Goal: Transaction & Acquisition: Purchase product/service

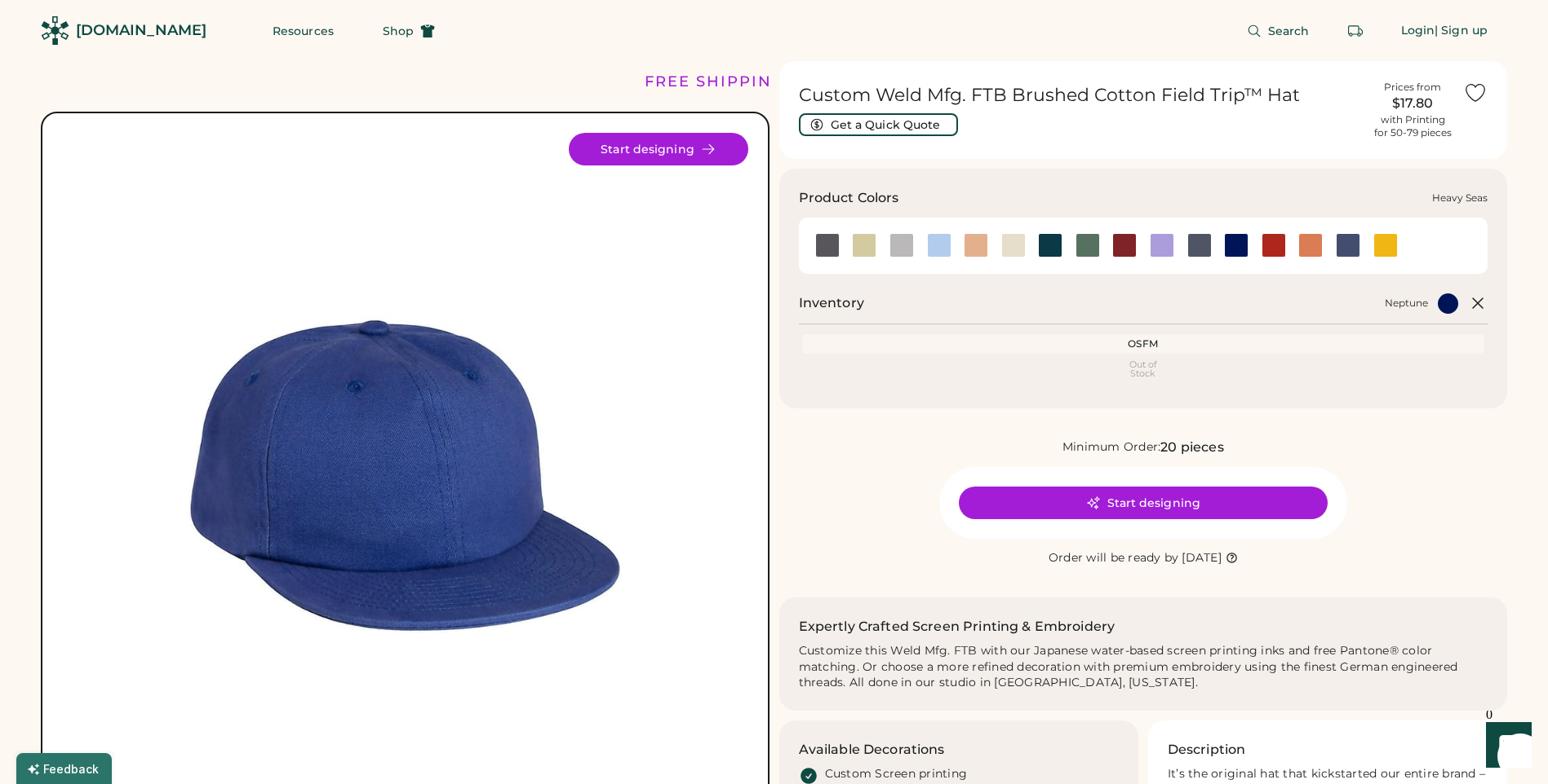
click at [1047, 252] on div at bounding box center [1050, 245] width 24 height 24
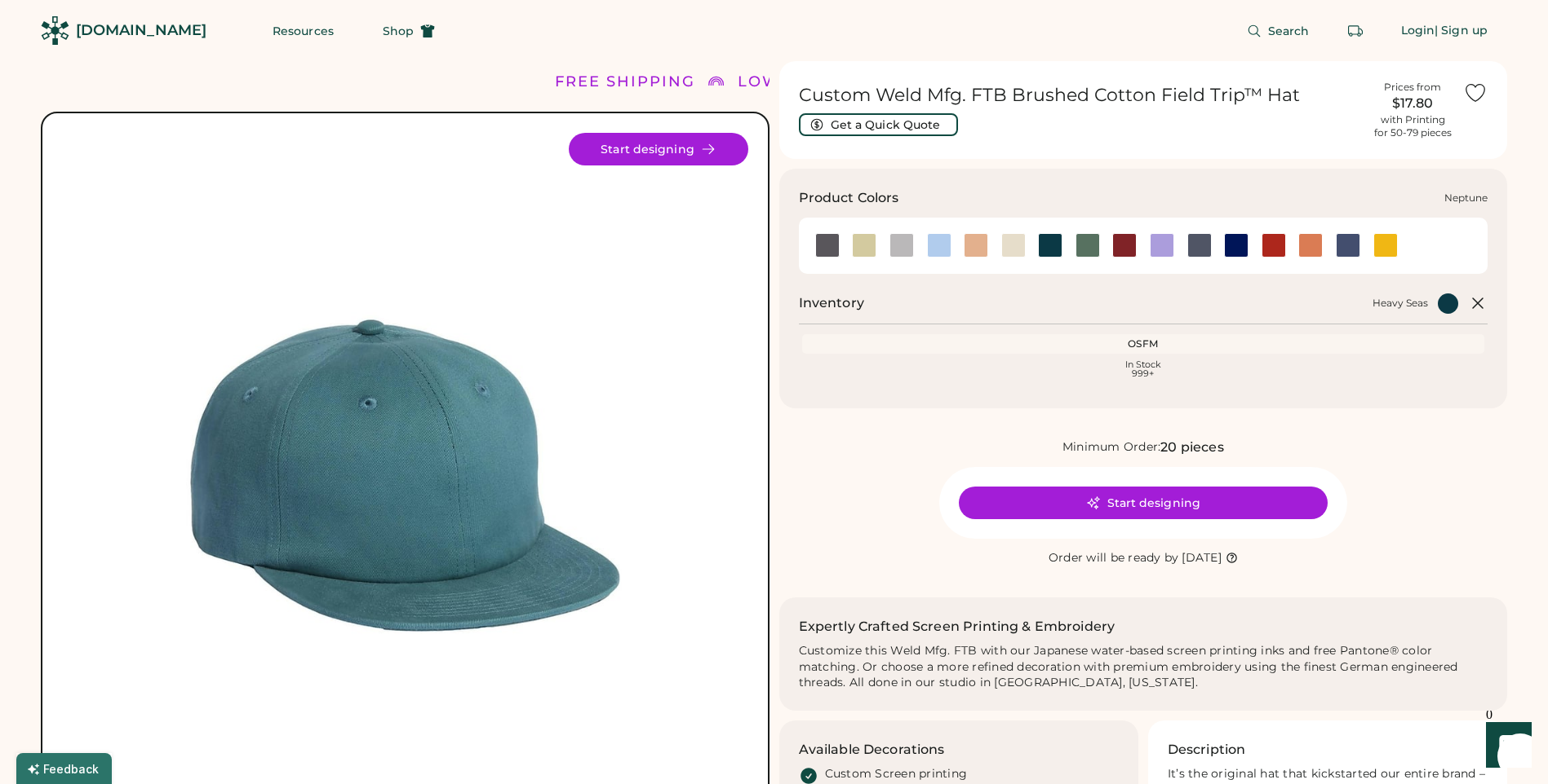
click at [1232, 247] on div at bounding box center [1236, 245] width 24 height 24
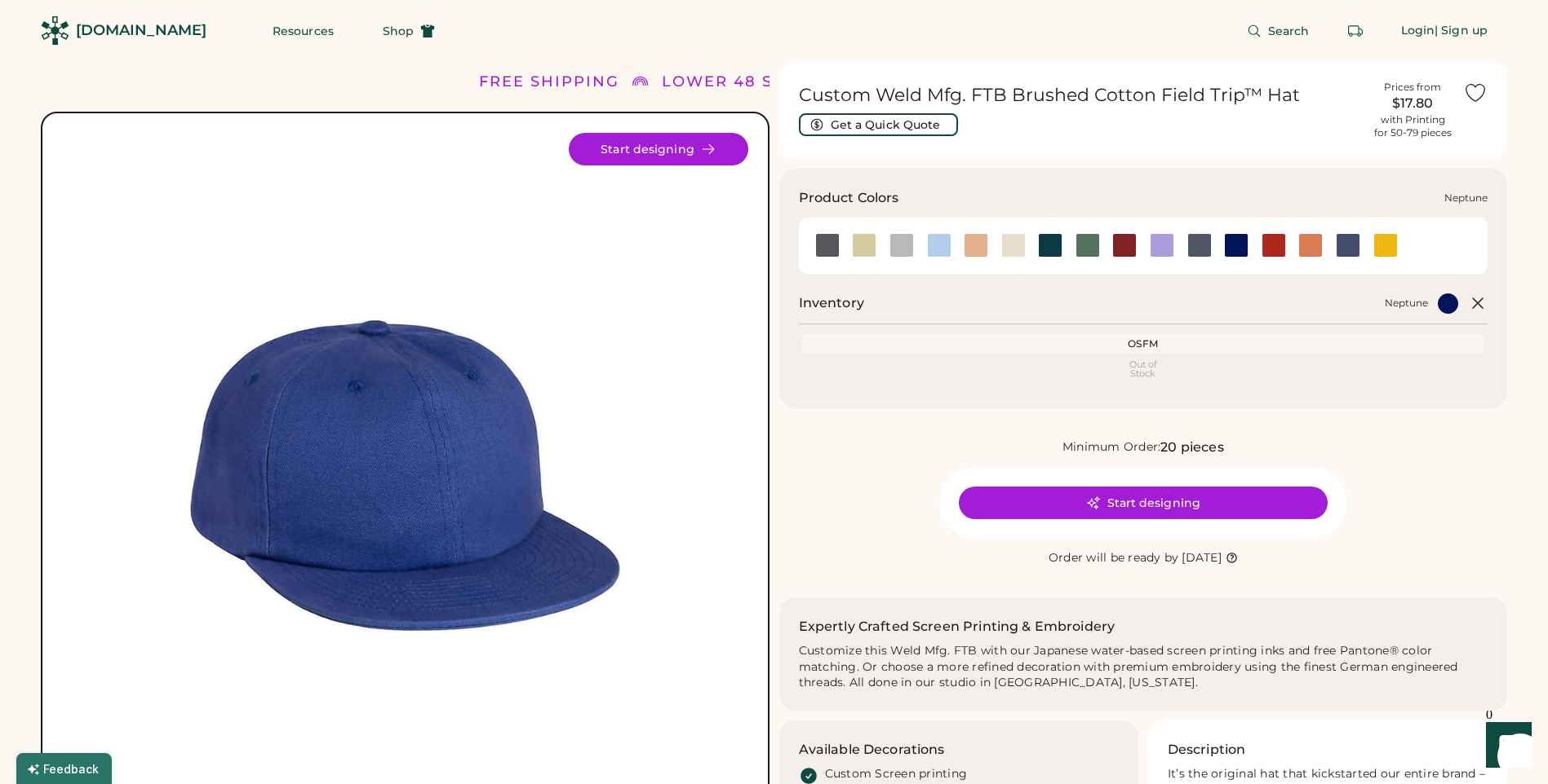
click at [1234, 244] on div at bounding box center [1236, 245] width 24 height 24
click at [823, 242] on div at bounding box center [826, 245] width 24 height 24
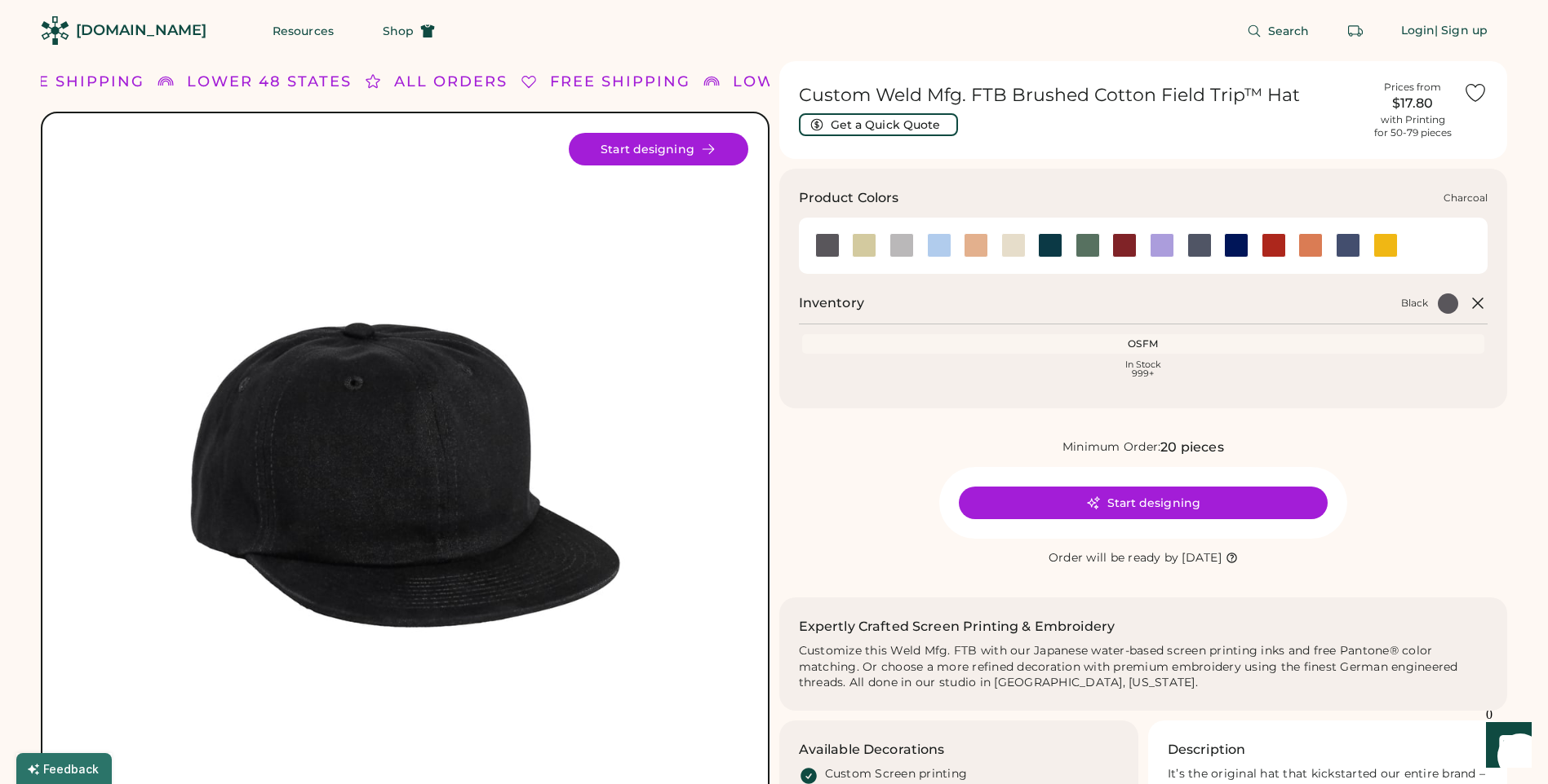
click at [903, 241] on div at bounding box center [901, 245] width 24 height 24
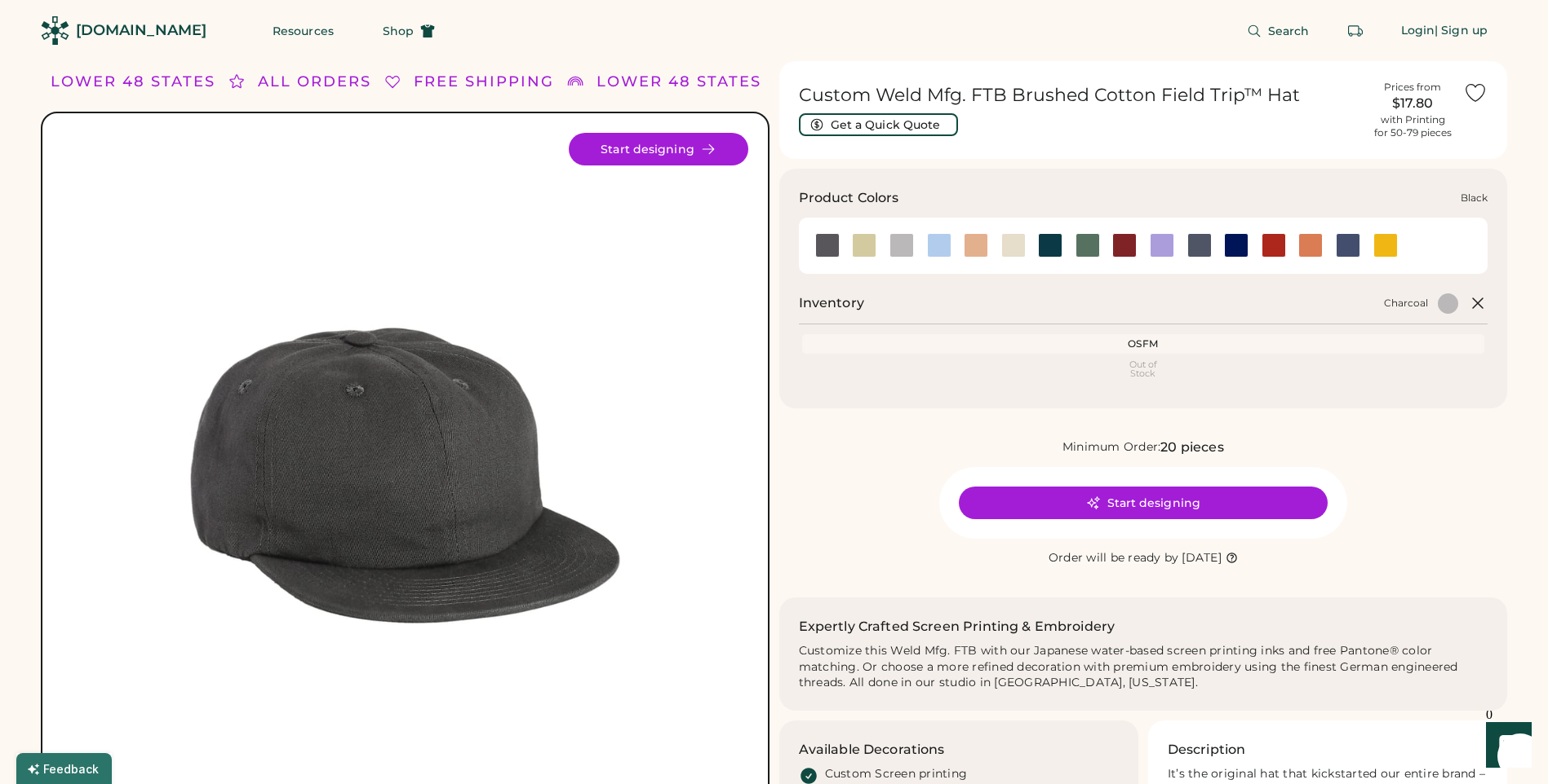
click at [830, 247] on div at bounding box center [826, 245] width 24 height 24
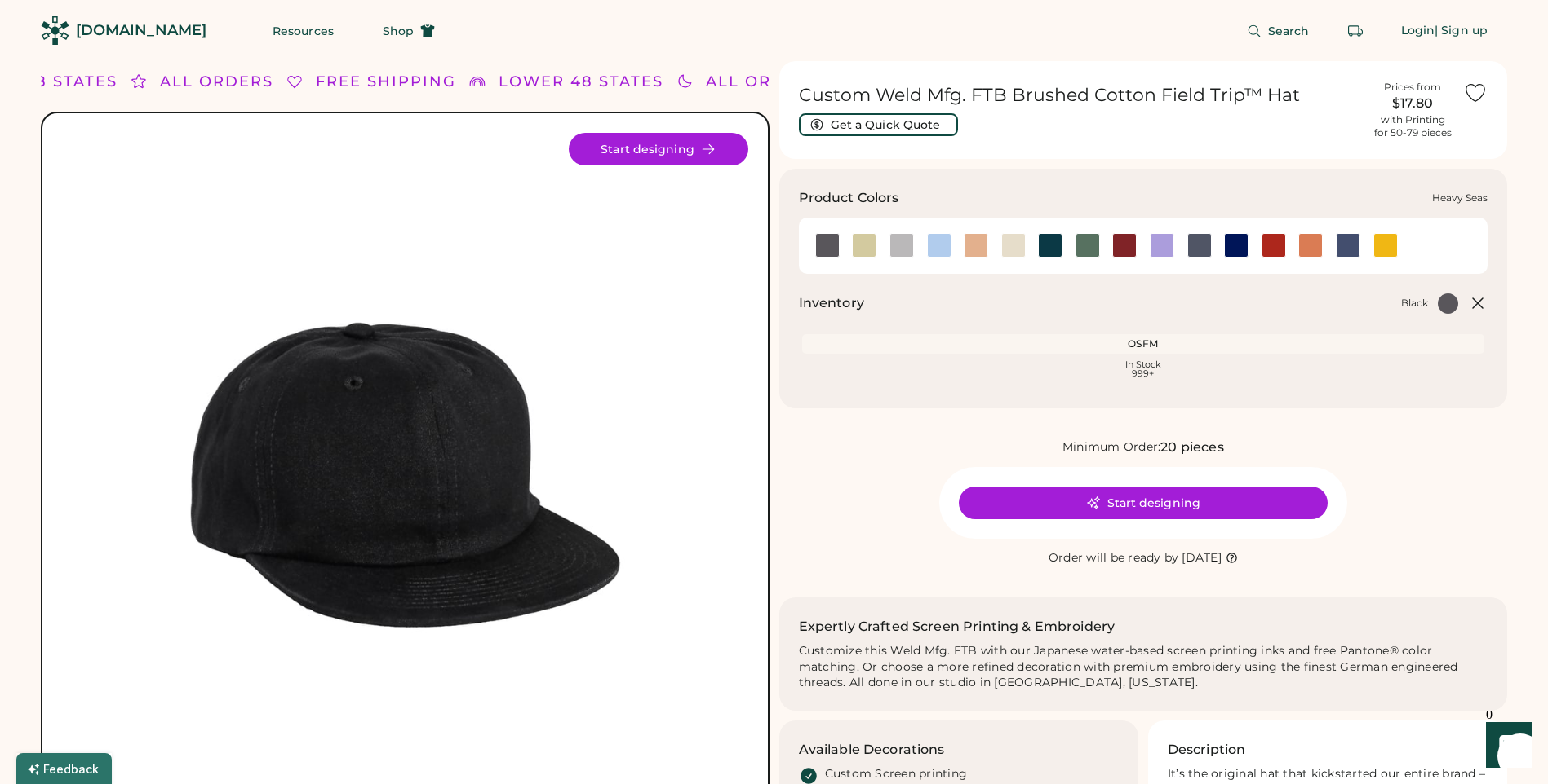
click at [1053, 249] on div at bounding box center [1050, 245] width 24 height 24
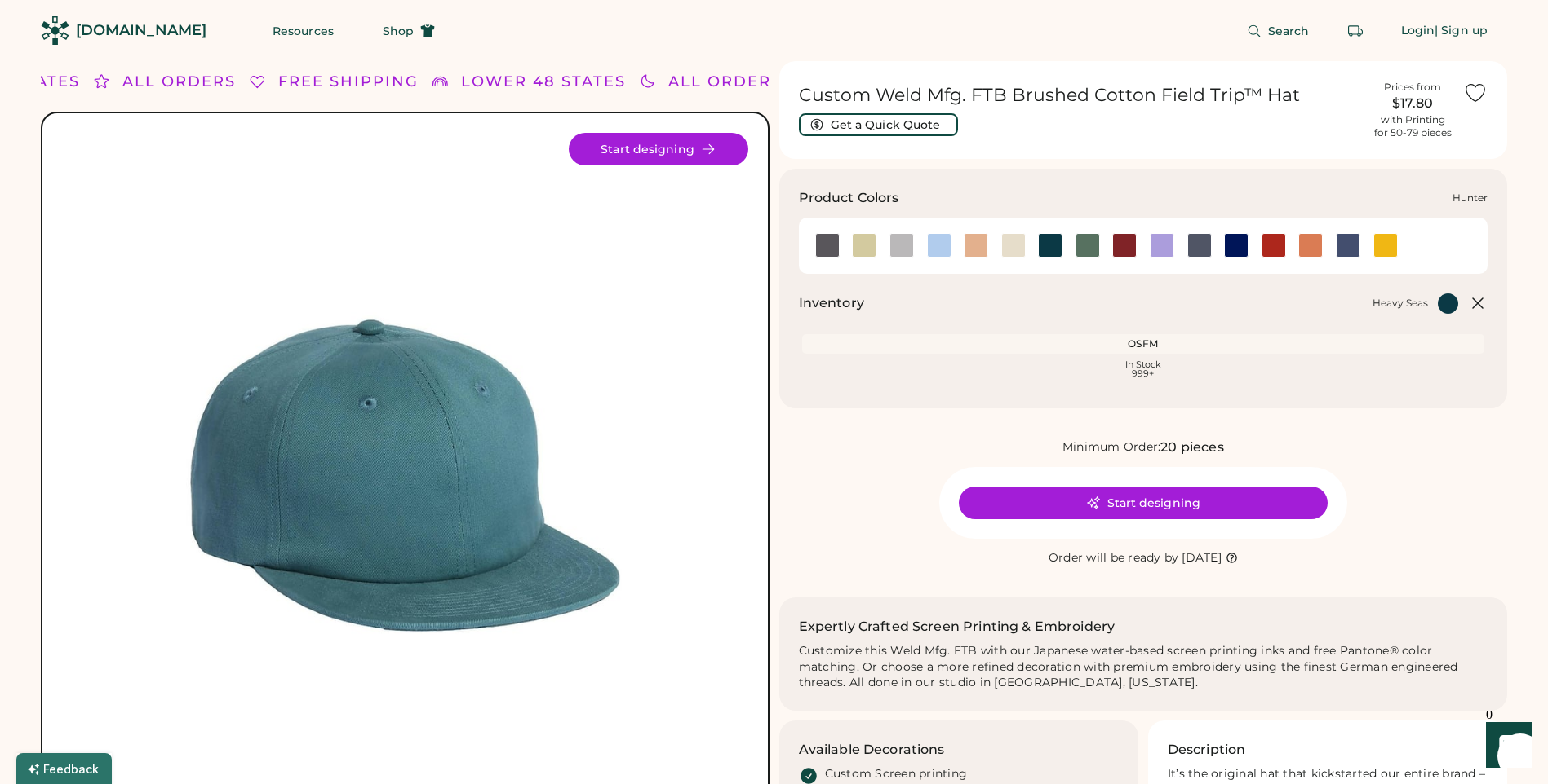
click at [1098, 247] on div at bounding box center [1087, 245] width 24 height 24
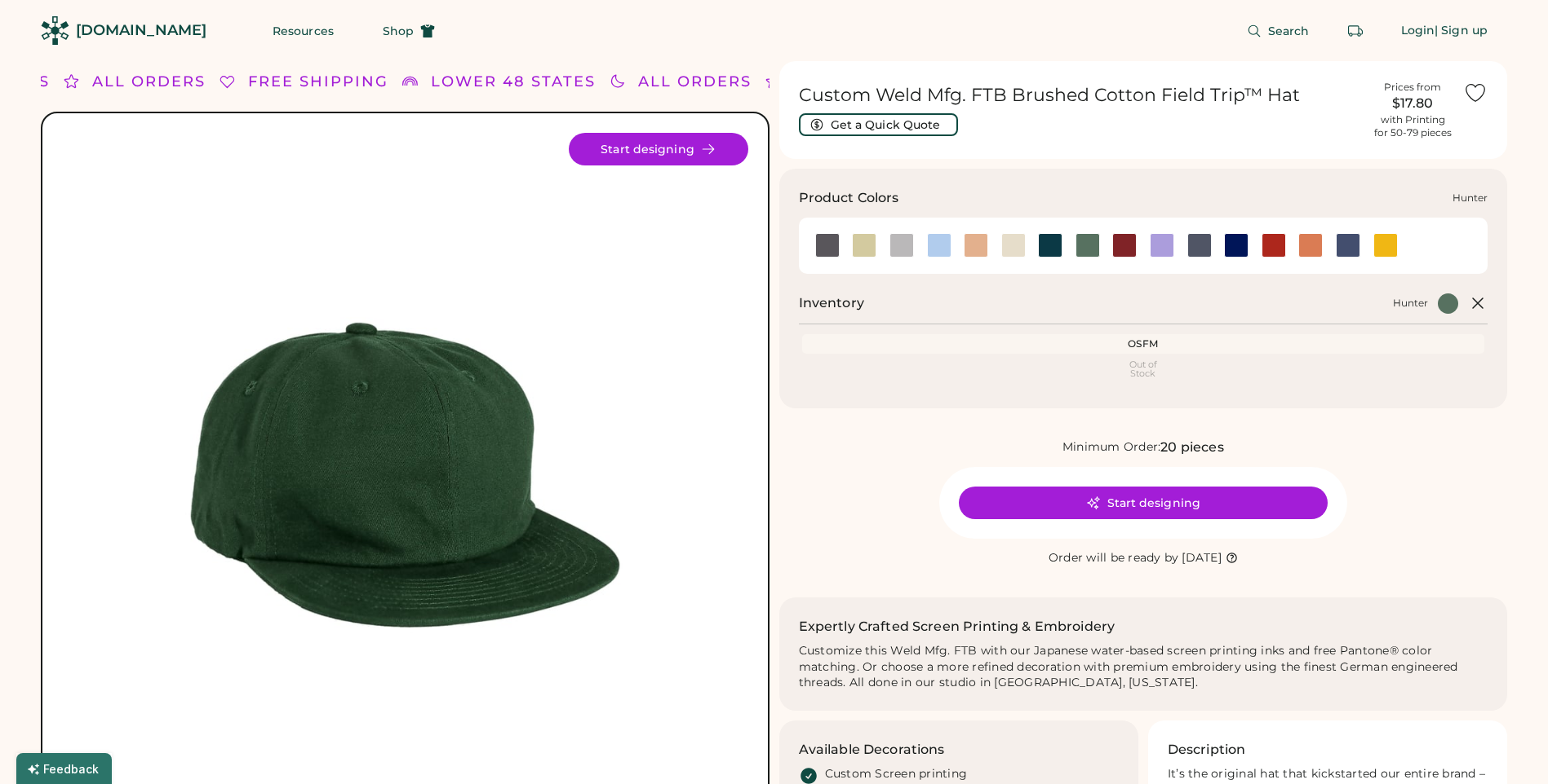
click at [1090, 247] on div at bounding box center [1087, 245] width 24 height 24
click at [144, 31] on div "[DOMAIN_NAME]" at bounding box center [141, 30] width 131 height 20
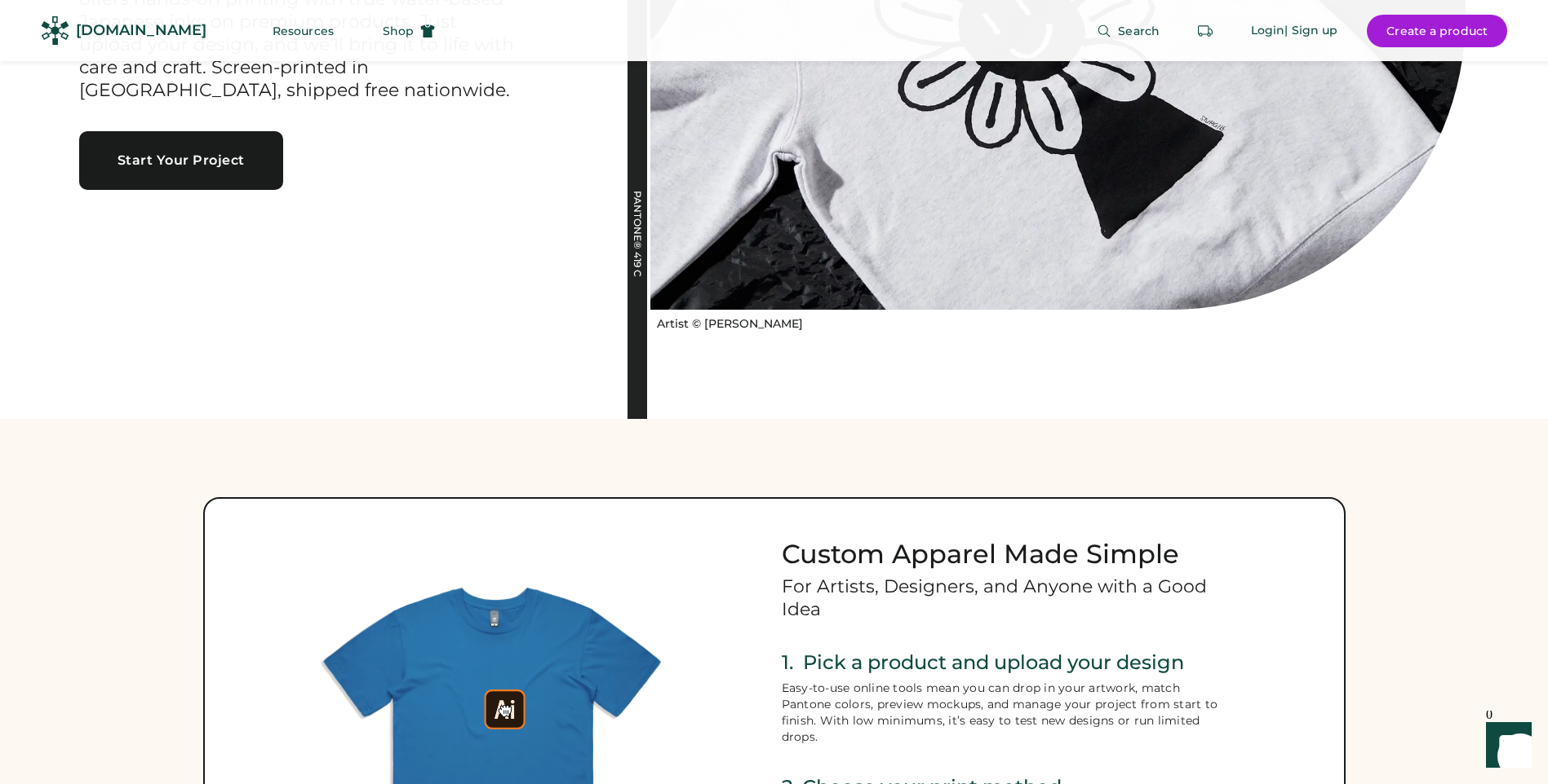
scroll to position [408, 0]
